Goal: Use online tool/utility: Utilize a website feature to perform a specific function

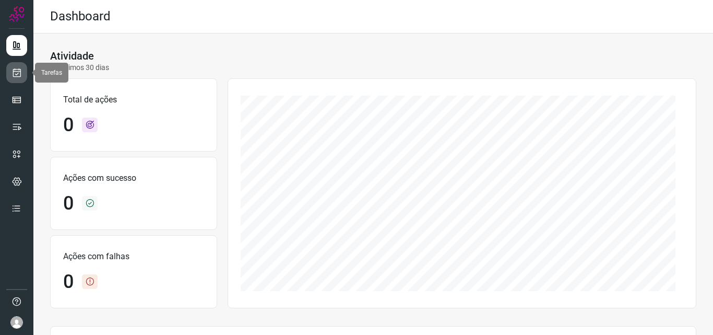
click at [15, 78] on link at bounding box center [16, 72] width 21 height 21
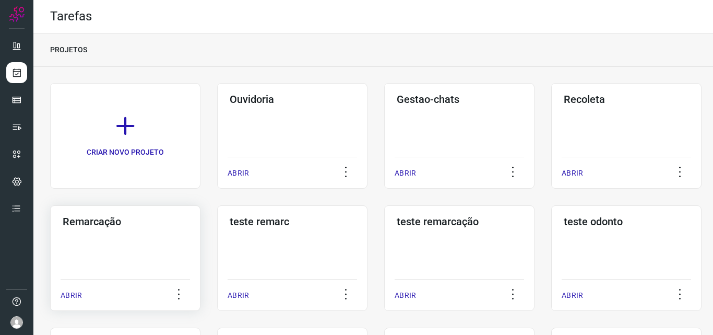
click at [134, 283] on div "ABRIR" at bounding box center [126, 292] width 130 height 26
click at [217, 231] on div "Remarcação ABRIR" at bounding box center [292, 258] width 150 height 106
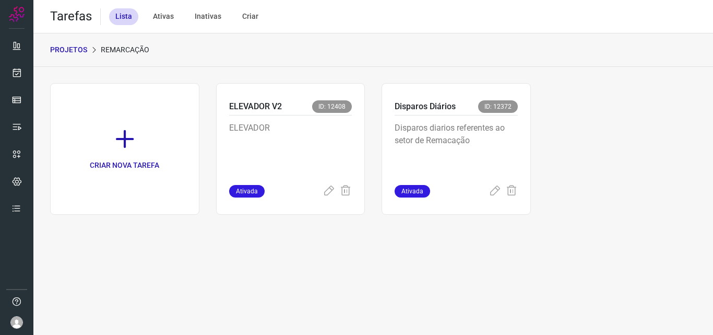
click at [498, 119] on div "Disparos diarios referentes ao setor de Remacação" at bounding box center [456, 149] width 123 height 69
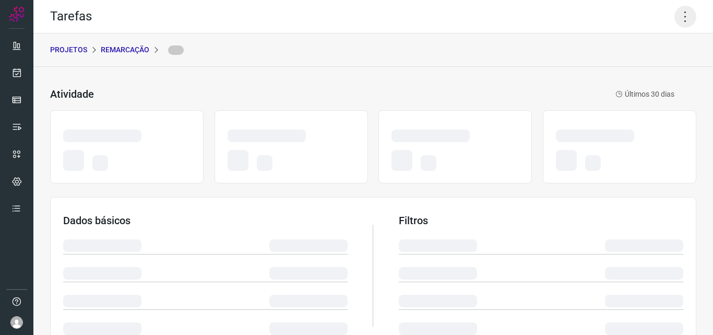
click at [677, 16] on icon at bounding box center [686, 17] width 22 height 22
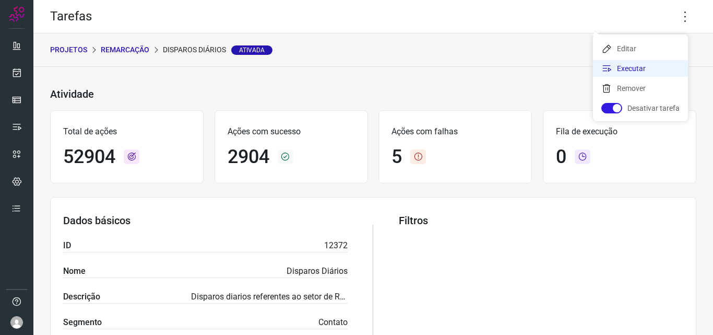
click at [634, 66] on li "Executar" at bounding box center [640, 68] width 95 height 17
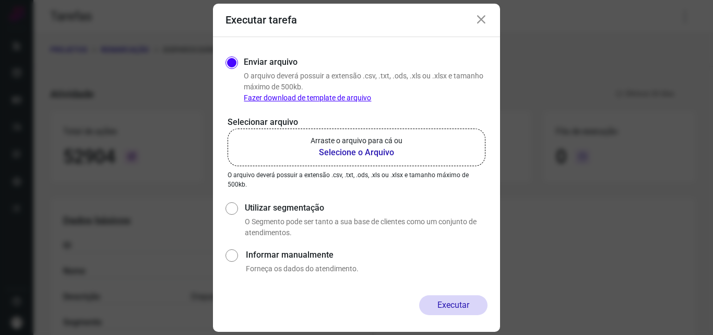
click at [375, 152] on b "Selecione o Arquivo" at bounding box center [357, 152] width 92 height 13
click at [0, 0] on input "Arraste o arquivo para cá ou Selecione o Arquivo" at bounding box center [0, 0] width 0 height 0
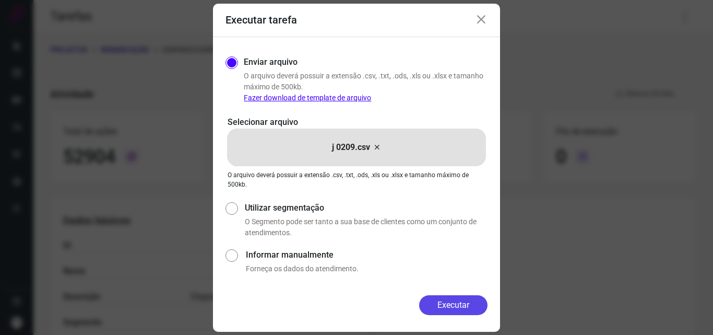
click at [428, 300] on button "Executar" at bounding box center [453, 305] width 68 height 20
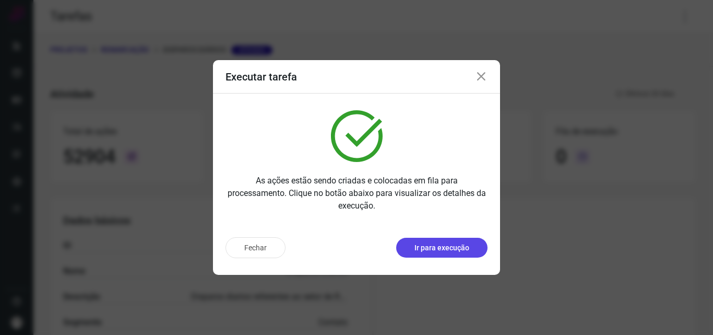
click at [442, 250] on p "Ir para execução" at bounding box center [442, 247] width 55 height 11
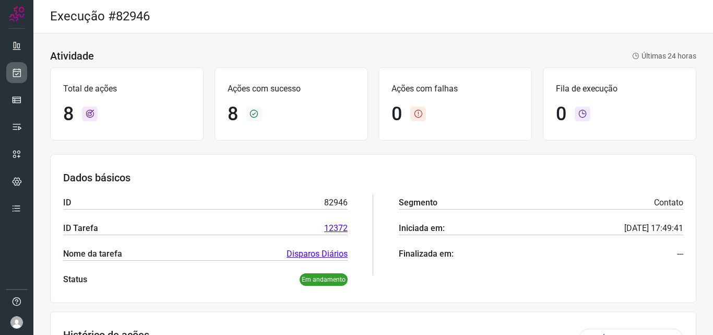
click at [19, 71] on icon at bounding box center [16, 72] width 11 height 10
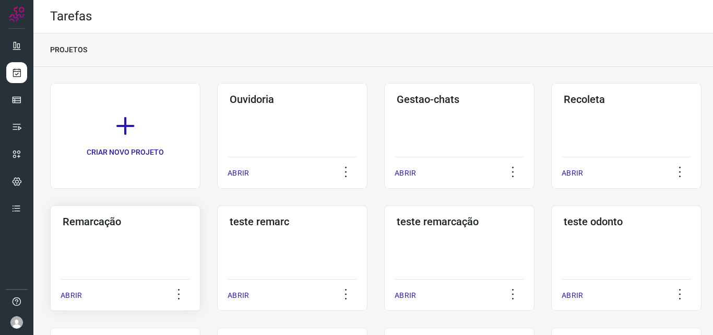
click at [217, 245] on div "Remarcação ABRIR" at bounding box center [292, 258] width 150 height 106
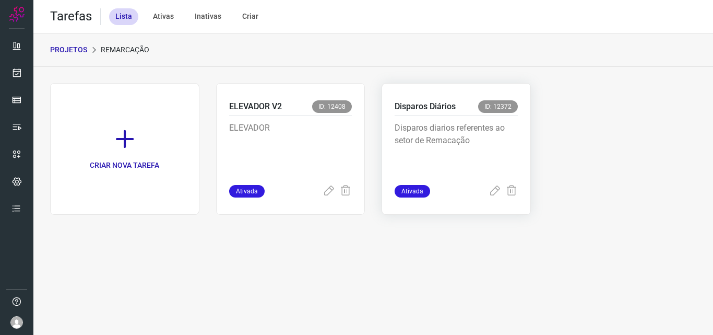
click at [451, 145] on p "Disparos diarios referentes ao setor de Remacação" at bounding box center [456, 148] width 123 height 52
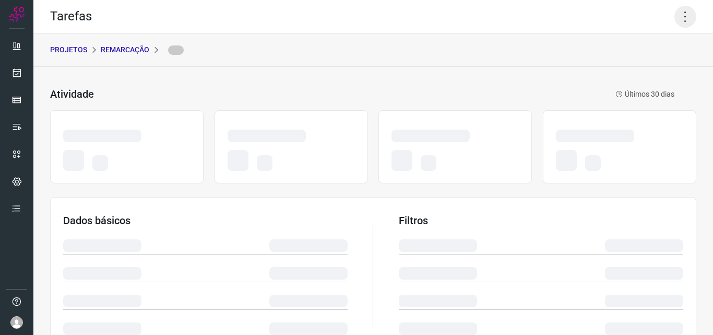
click at [677, 13] on icon at bounding box center [686, 17] width 22 height 22
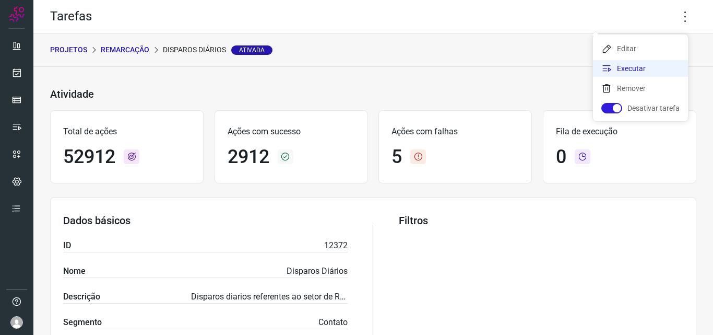
click at [644, 70] on li "Executar" at bounding box center [640, 68] width 95 height 17
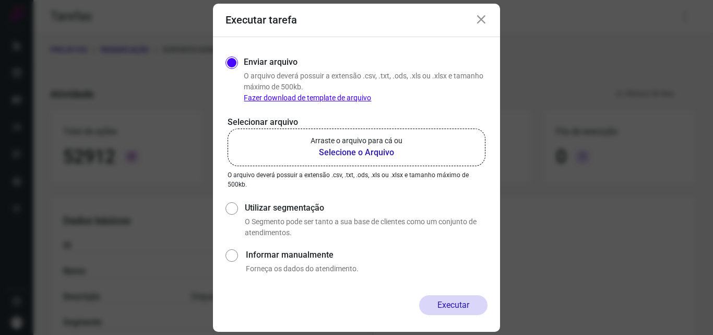
click at [402, 158] on b "Selecione o Arquivo" at bounding box center [357, 152] width 92 height 13
click at [0, 0] on input "Arraste o arquivo para cá ou Selecione o Arquivo" at bounding box center [0, 0] width 0 height 0
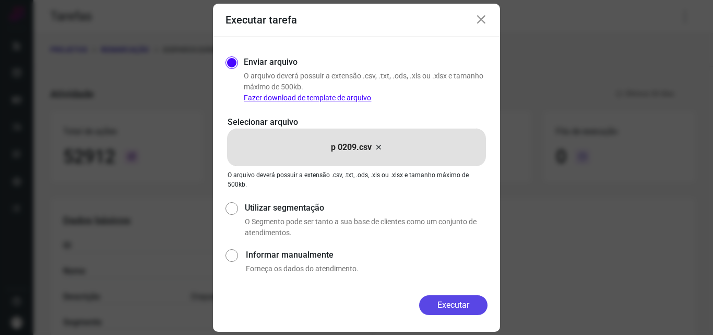
click at [463, 297] on button "Executar" at bounding box center [453, 305] width 68 height 20
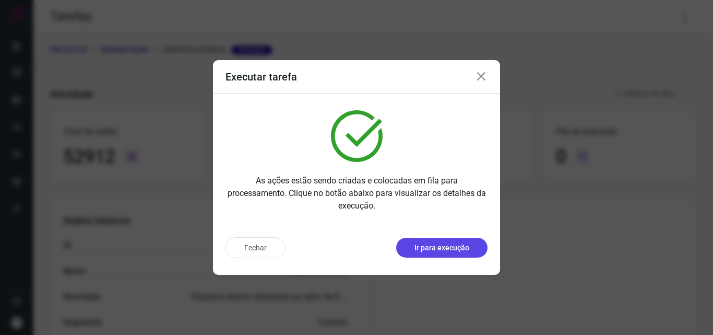
click at [466, 248] on p "Ir para execução" at bounding box center [442, 247] width 55 height 11
